Goal: Task Accomplishment & Management: Manage account settings

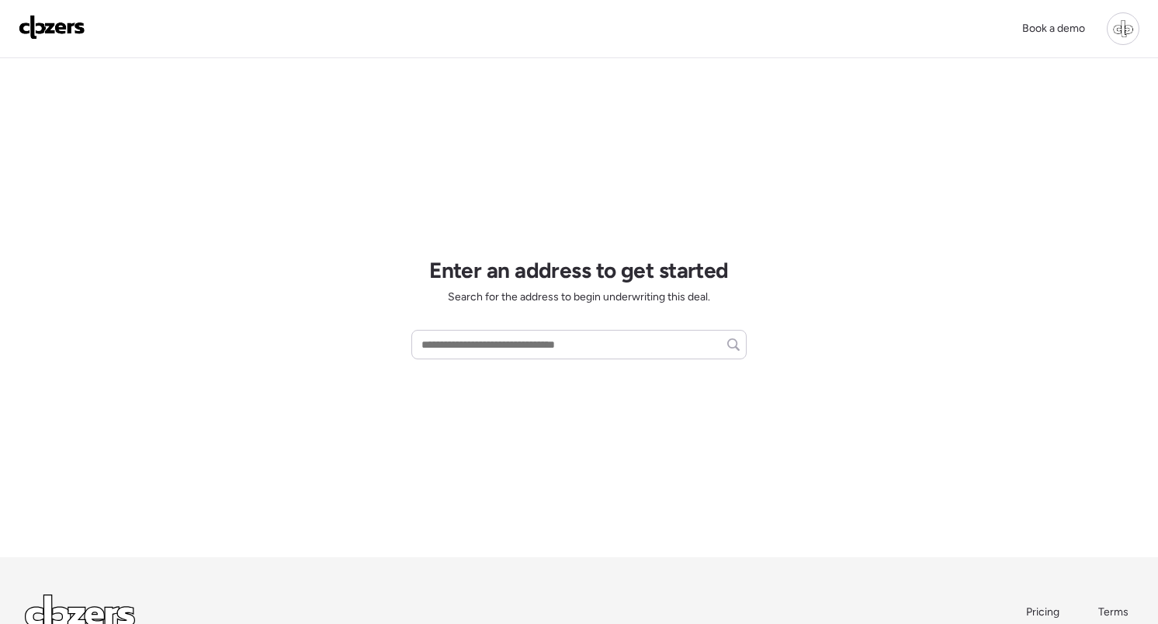
click at [1124, 30] on div at bounding box center [1123, 28] width 33 height 33
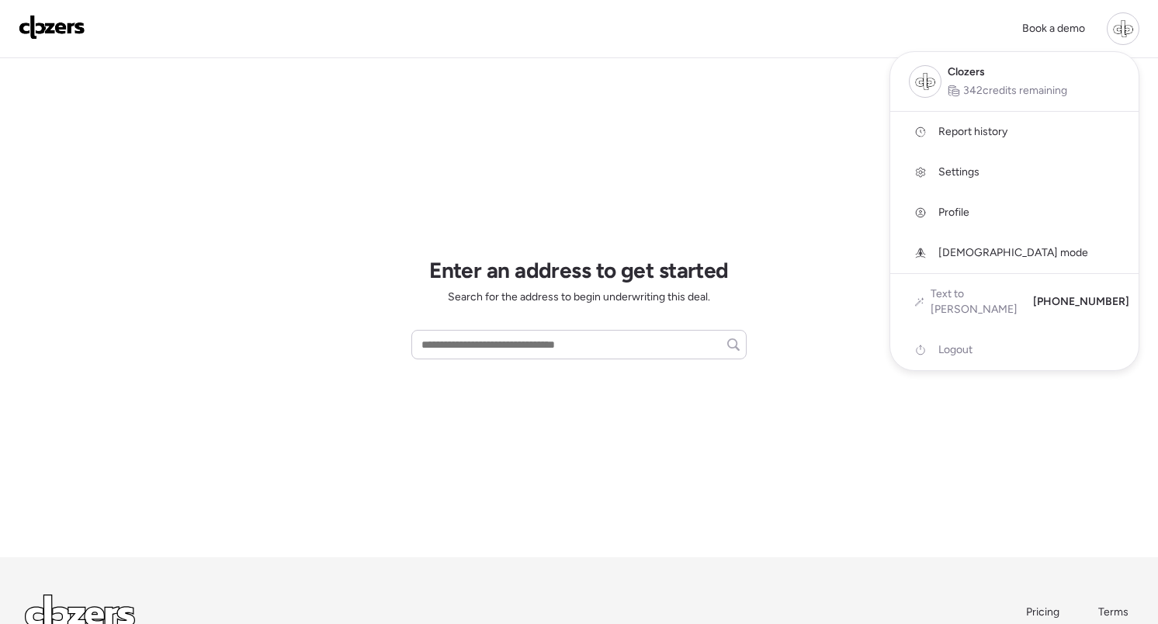
click at [951, 342] on span "Logout" at bounding box center [956, 350] width 34 height 16
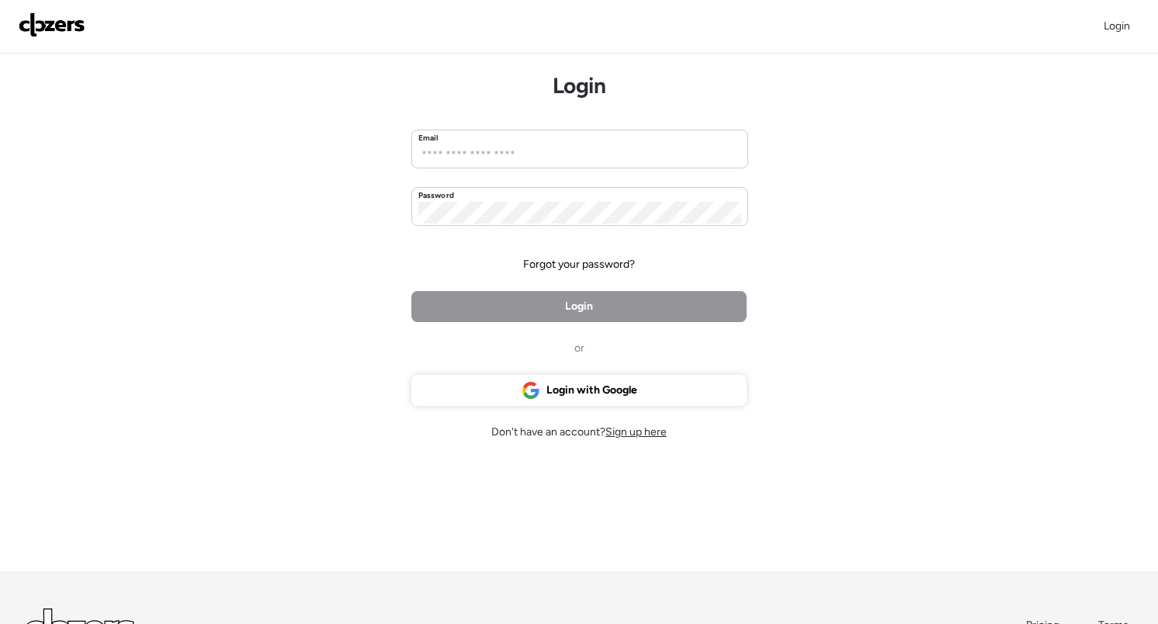
click at [637, 432] on span "Sign up here" at bounding box center [636, 431] width 61 height 13
click at [586, 266] on span "Forgot your password?" at bounding box center [579, 265] width 112 height 16
click at [620, 396] on span "Login with Google" at bounding box center [592, 391] width 91 height 16
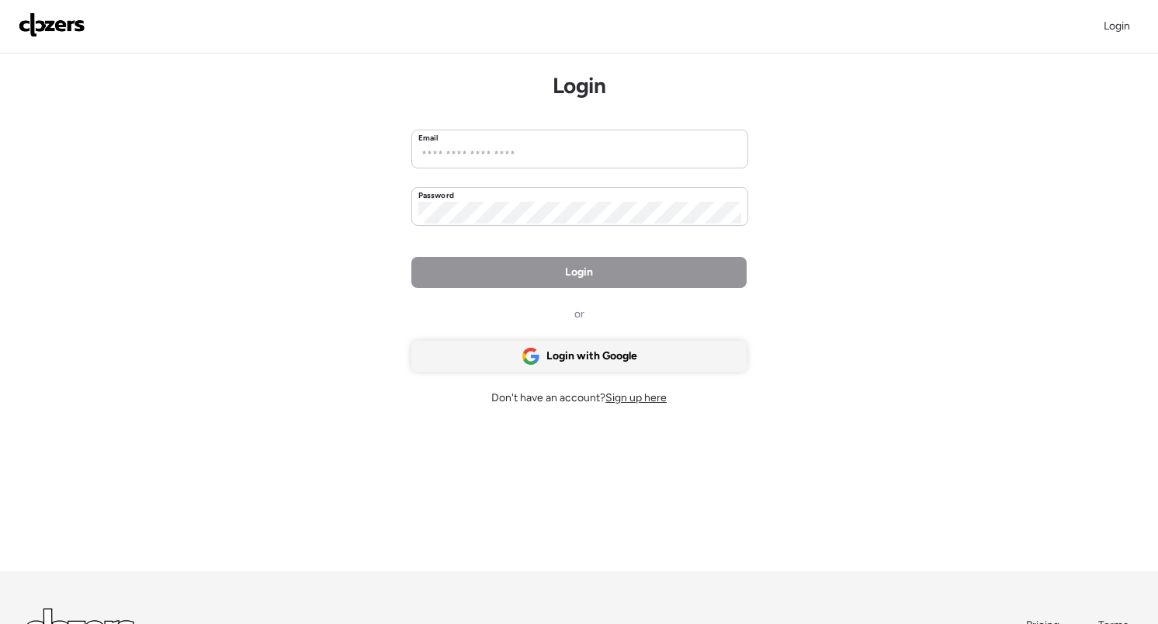
click at [646, 363] on div "Login with Google" at bounding box center [579, 356] width 335 height 31
